Goal: Task Accomplishment & Management: Use online tool/utility

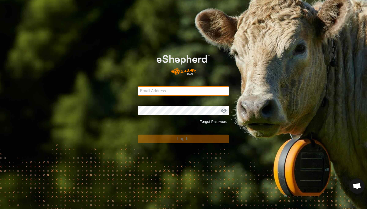
type input "[EMAIL_ADDRESS][DOMAIN_NAME]"
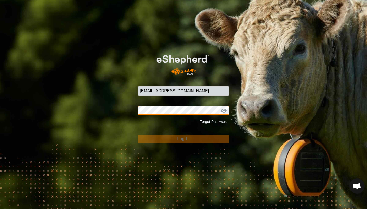
click at [184, 139] on button "Log In" at bounding box center [184, 139] width 92 height 9
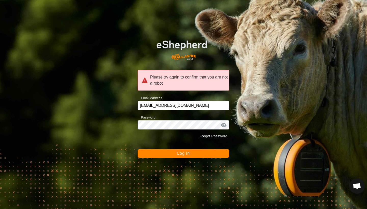
click at [179, 158] on button "Log In" at bounding box center [184, 153] width 92 height 9
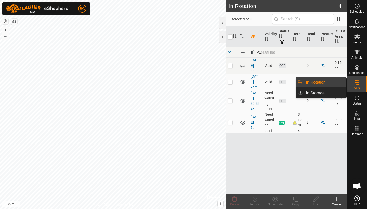
click at [322, 82] on link "In Rotation" at bounding box center [325, 82] width 44 height 10
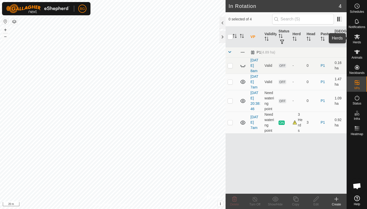
click at [359, 37] on icon at bounding box center [358, 36] width 6 height 5
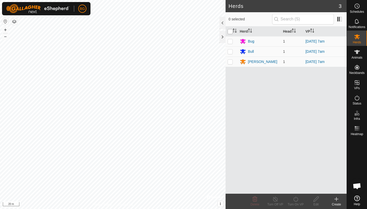
click at [230, 30] on input "checkbox" at bounding box center [230, 31] width 5 height 5
checkbox input "true"
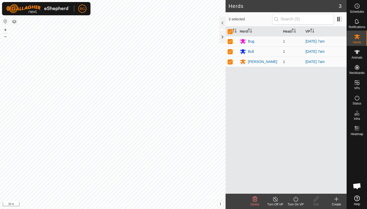
click at [297, 202] on icon at bounding box center [296, 199] width 6 height 6
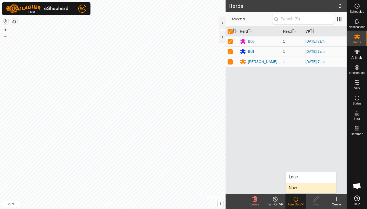
click at [295, 189] on link "Now" at bounding box center [311, 188] width 51 height 10
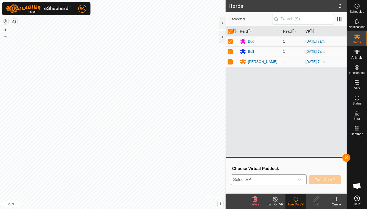
click at [299, 181] on icon "dropdown trigger" at bounding box center [299, 180] width 4 height 4
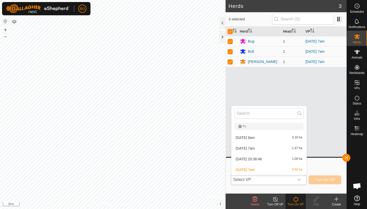
click at [262, 159] on li "[DATE] 20:38:46 1.09 ha" at bounding box center [269, 159] width 75 height 10
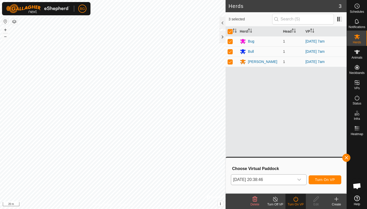
click at [326, 183] on button "Turn On VP" at bounding box center [325, 179] width 33 height 9
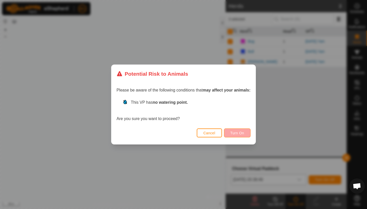
click at [240, 131] on span "Turn On" at bounding box center [238, 133] width 14 height 4
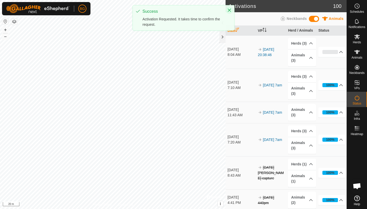
click at [229, 10] on icon "Close" at bounding box center [229, 10] width 3 height 3
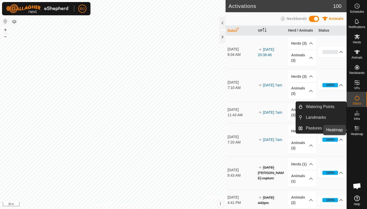
click at [358, 130] on icon at bounding box center [357, 128] width 6 height 6
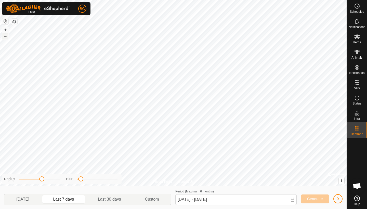
click at [5, 39] on button "–" at bounding box center [5, 36] width 6 height 6
click at [105, 197] on p-togglebutton "Last 30 days" at bounding box center [109, 199] width 47 height 11
type input "[DATE] - [DATE]"
click at [292, 200] on icon at bounding box center [293, 200] width 4 height 4
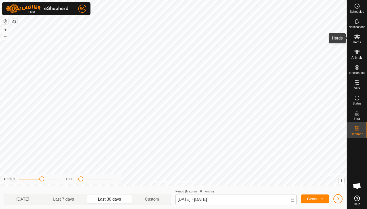
click at [357, 40] on icon at bounding box center [357, 37] width 6 height 6
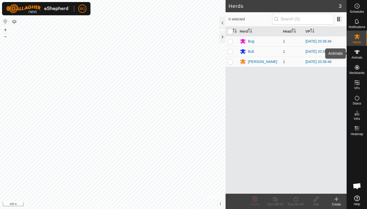
click at [356, 54] on icon at bounding box center [357, 52] width 6 height 6
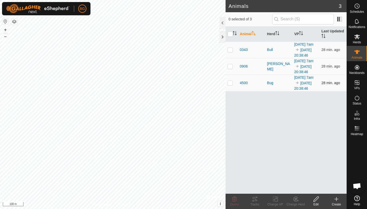
click at [232, 85] on p-checkbox at bounding box center [230, 83] width 5 height 4
checkbox input "true"
click at [256, 202] on icon at bounding box center [255, 199] width 6 height 6
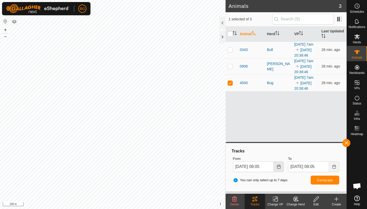
click at [278, 169] on button "Choose Date" at bounding box center [279, 166] width 10 height 11
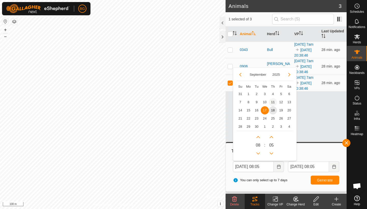
click at [274, 101] on span "11" at bounding box center [273, 102] width 8 height 8
type input "[DATE] 08:05"
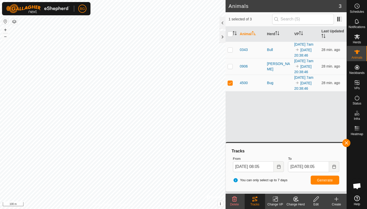
click at [325, 179] on span "Generate" at bounding box center [325, 180] width 16 height 4
click at [348, 142] on button "button" at bounding box center [347, 143] width 8 height 8
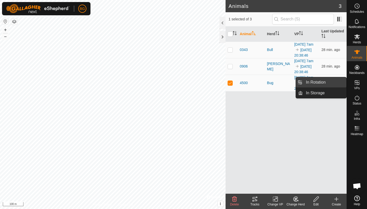
click at [320, 82] on link "In Rotation" at bounding box center [325, 82] width 44 height 10
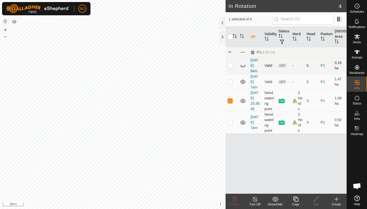
click at [242, 66] on icon at bounding box center [243, 65] width 6 height 6
click at [231, 66] on p-checkbox at bounding box center [230, 66] width 5 height 4
checkbox input "true"
click at [230, 100] on p-checkbox at bounding box center [230, 101] width 5 height 4
checkbox input "false"
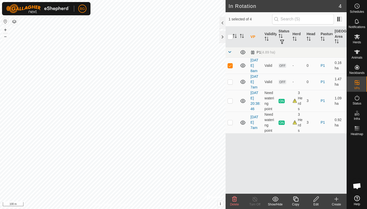
click at [235, 199] on icon at bounding box center [235, 199] width 6 height 6
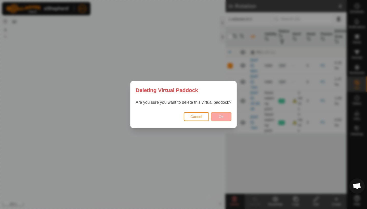
click at [216, 118] on button "Ok" at bounding box center [221, 116] width 20 height 9
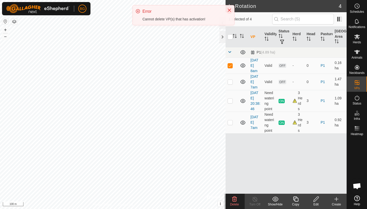
click at [231, 10] on icon "Close" at bounding box center [230, 10] width 4 height 4
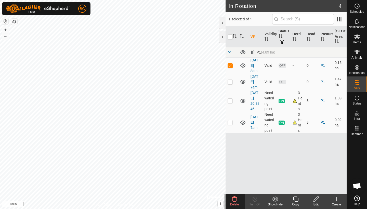
click at [230, 67] on p-checkbox at bounding box center [230, 66] width 5 height 4
checkbox input "false"
click at [230, 83] on p-checkbox at bounding box center [230, 82] width 5 height 4
click at [234, 200] on icon at bounding box center [234, 199] width 5 height 5
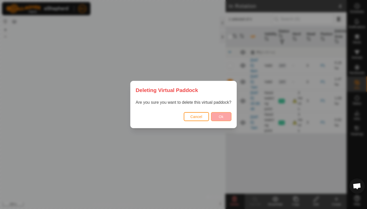
click at [225, 116] on button "Ok" at bounding box center [221, 116] width 20 height 9
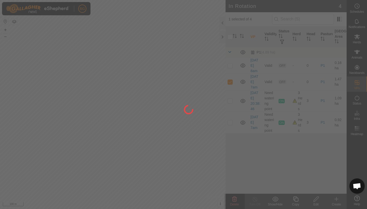
checkbox input "false"
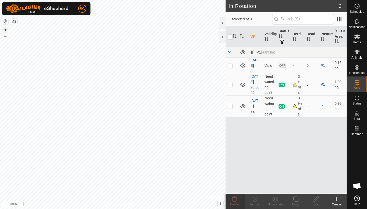
click at [5, 30] on button "+" at bounding box center [5, 30] width 6 height 6
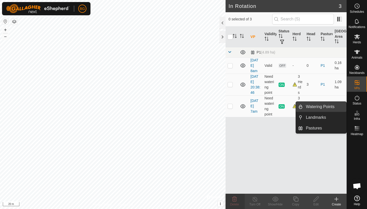
click at [331, 107] on link "Watering Points" at bounding box center [325, 107] width 44 height 10
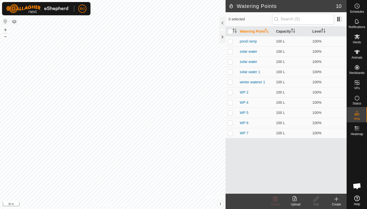
click at [337, 199] on icon at bounding box center [337, 199] width 4 height 0
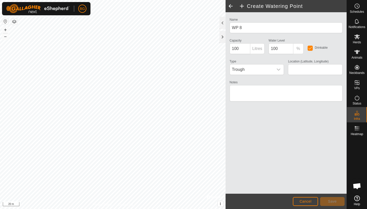
type input "58.863556, -122.752734"
click at [335, 204] on button "Save" at bounding box center [332, 201] width 24 height 9
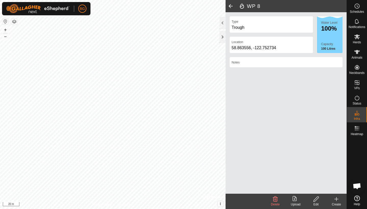
click at [231, 7] on span at bounding box center [231, 6] width 10 height 12
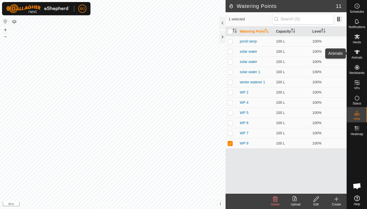
click at [358, 56] on span "Animals" at bounding box center [357, 57] width 11 height 3
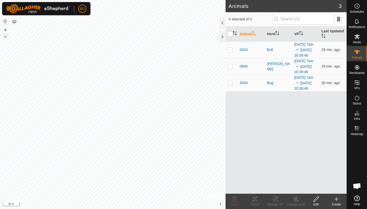
click at [6, 38] on button "–" at bounding box center [5, 36] width 6 height 6
